Goal: Task Accomplishment & Management: Manage account settings

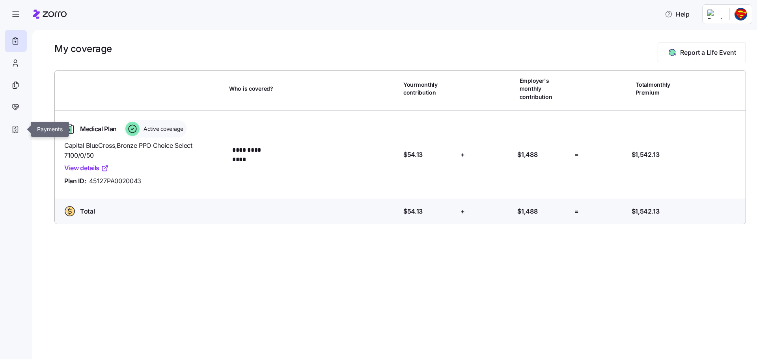
click at [17, 126] on icon at bounding box center [15, 129] width 9 height 9
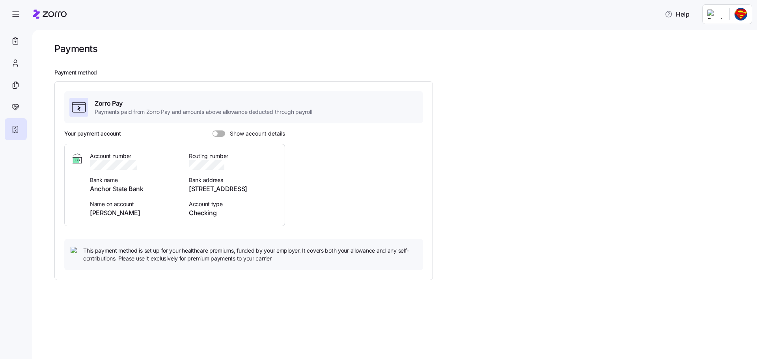
click at [223, 135] on span at bounding box center [222, 134] width 8 height 6
click at [213, 131] on input "Show account details" at bounding box center [213, 131] width 0 height 0
click at [11, 84] on icon at bounding box center [15, 84] width 9 height 9
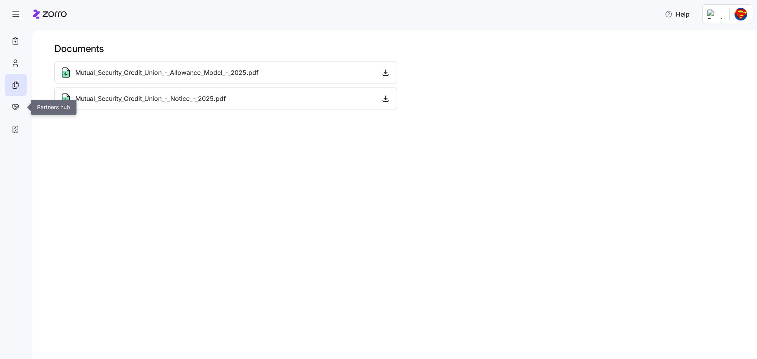
click at [15, 105] on icon at bounding box center [16, 106] width 4 height 2
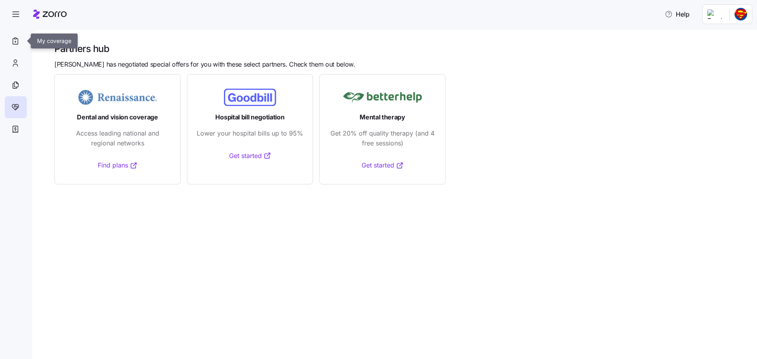
click at [16, 40] on icon at bounding box center [15, 40] width 9 height 9
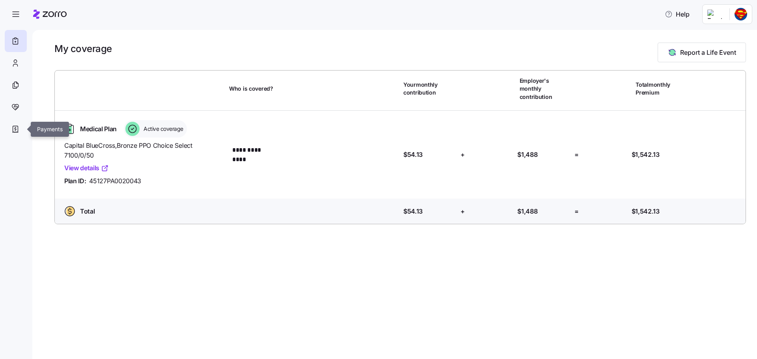
click at [17, 130] on icon at bounding box center [15, 129] width 9 height 9
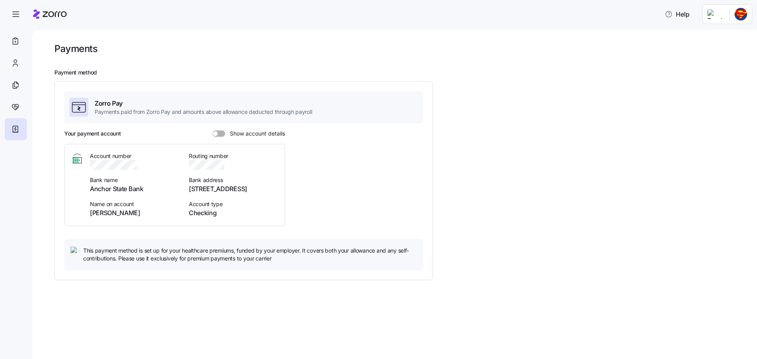
click at [218, 135] on span at bounding box center [222, 134] width 8 height 6
click at [213, 131] on input "Show account details" at bounding box center [213, 131] width 0 height 0
click at [16, 88] on icon at bounding box center [15, 85] width 4 height 5
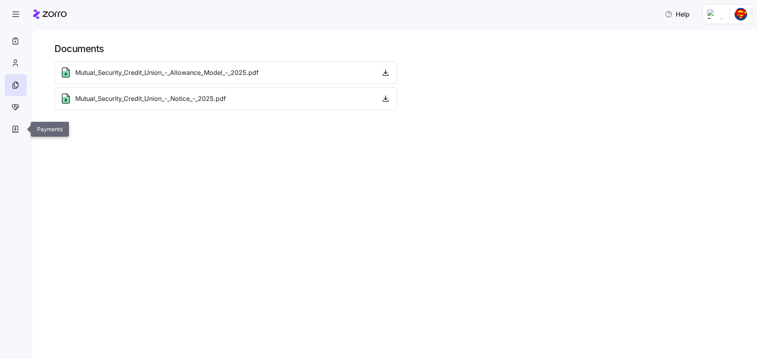
click at [16, 130] on icon at bounding box center [16, 128] width 2 height 3
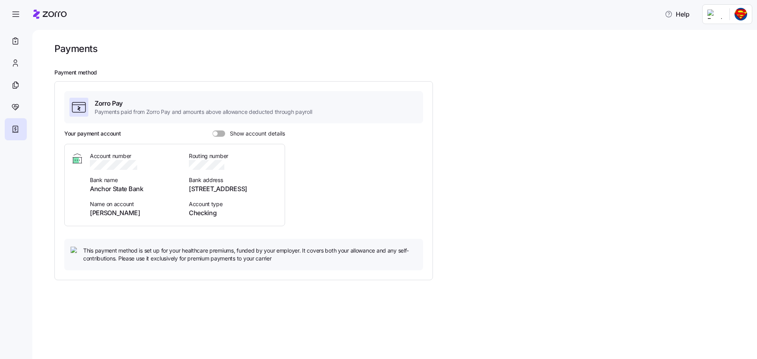
click at [218, 133] on span at bounding box center [222, 134] width 8 height 6
click at [213, 131] on input "Show account details" at bounding box center [213, 131] width 0 height 0
